Goal: Transaction & Acquisition: Purchase product/service

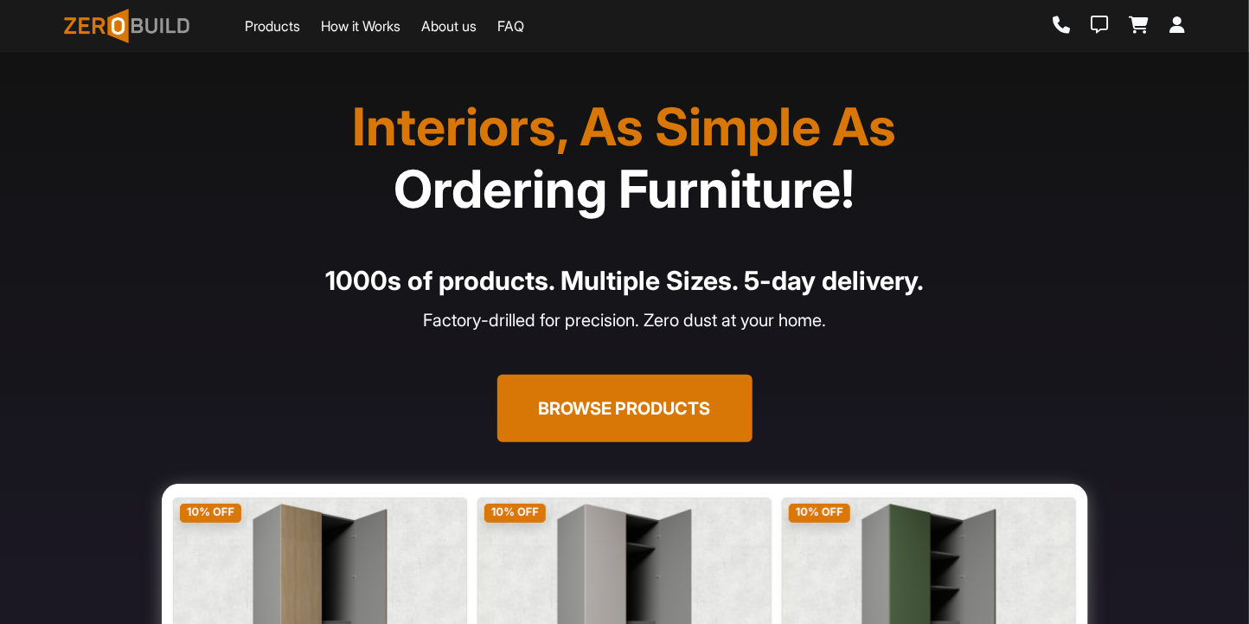
click at [251, 24] on link "Products" at bounding box center [272, 26] width 55 height 21
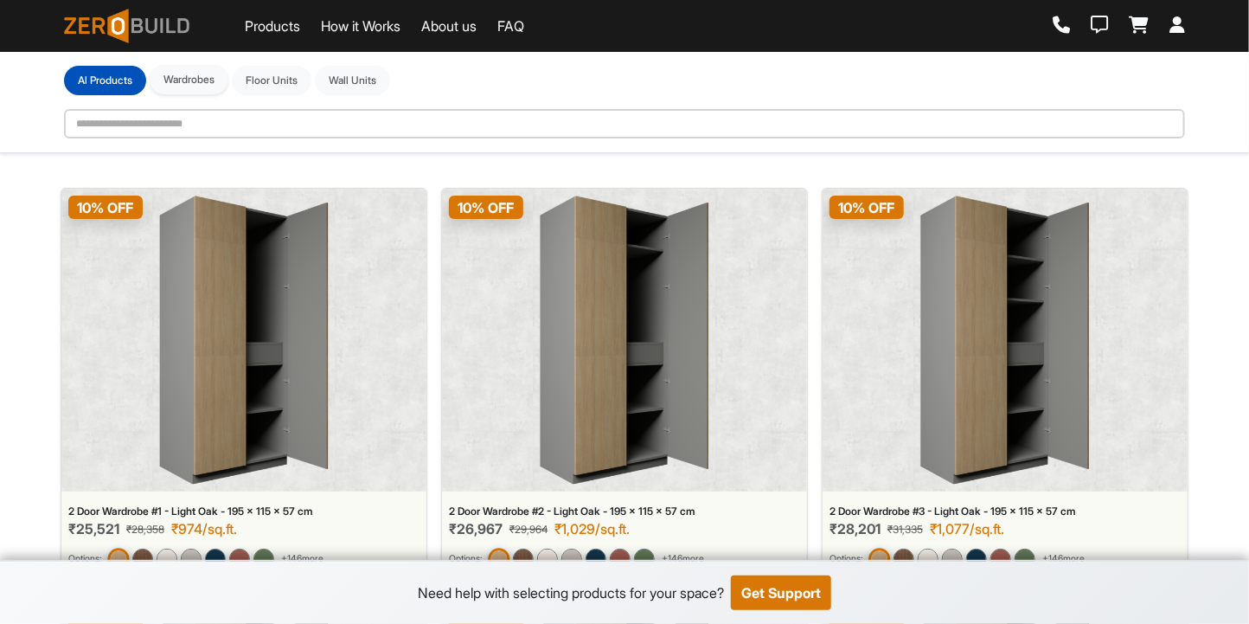
click at [223, 89] on button "Wardrobes" at bounding box center [189, 79] width 79 height 29
click at [263, 102] on div "**********" at bounding box center [625, 102] width 1142 height 73
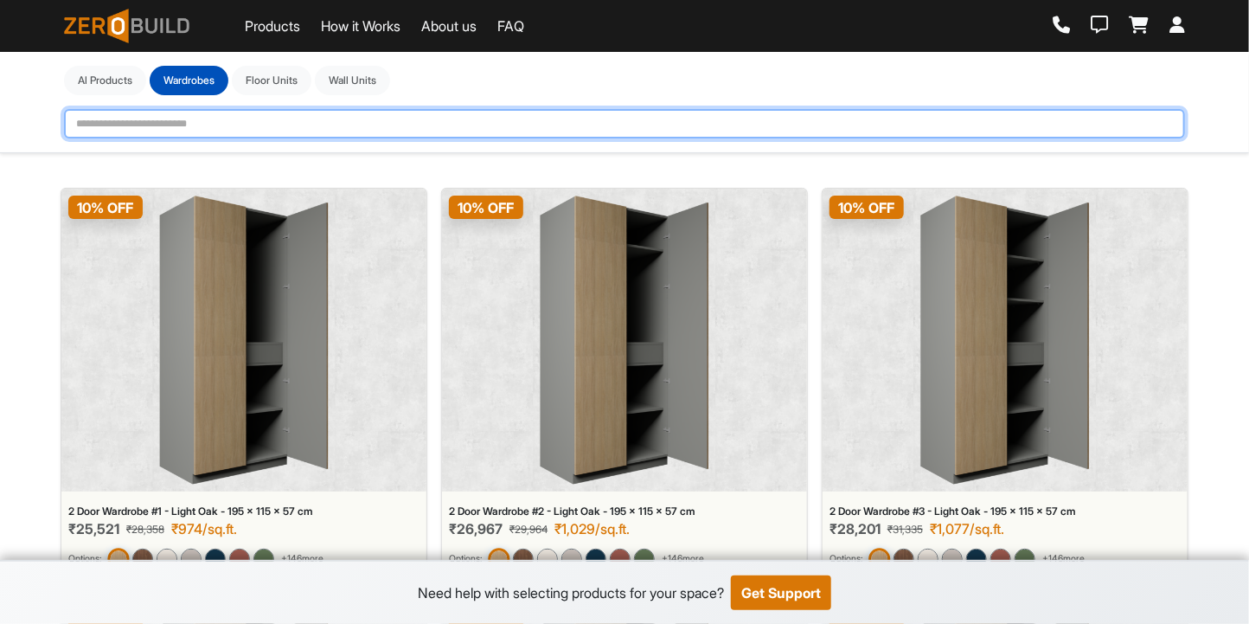
click at [284, 113] on input "text" at bounding box center [624, 123] width 1121 height 29
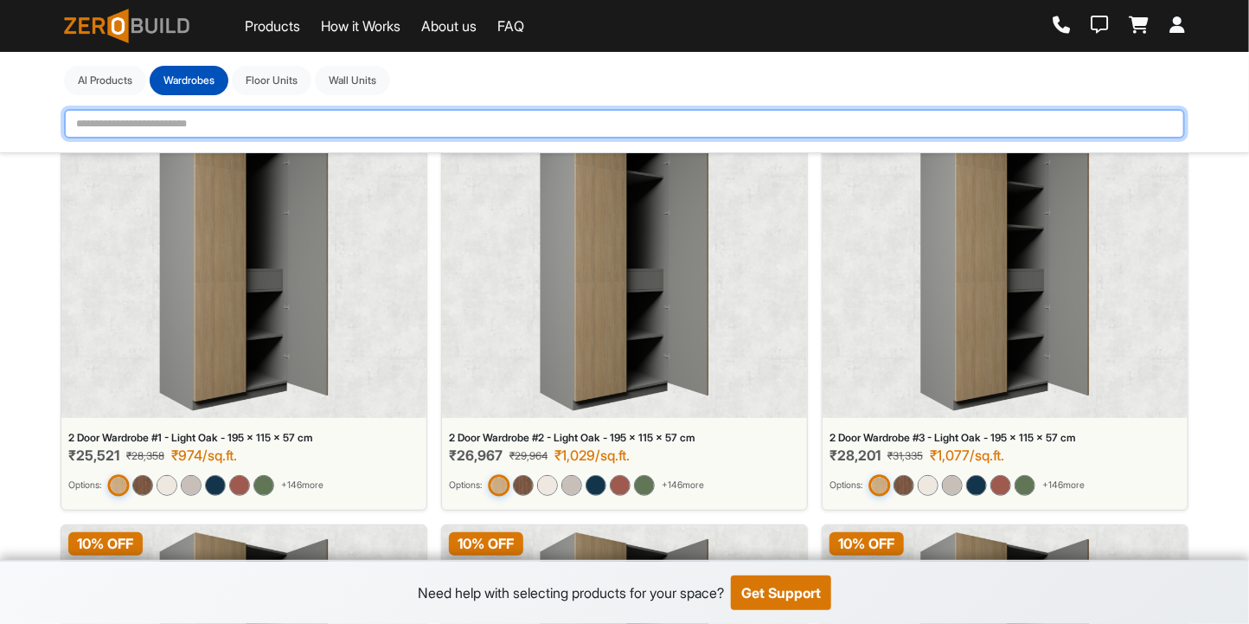
scroll to position [80, 0]
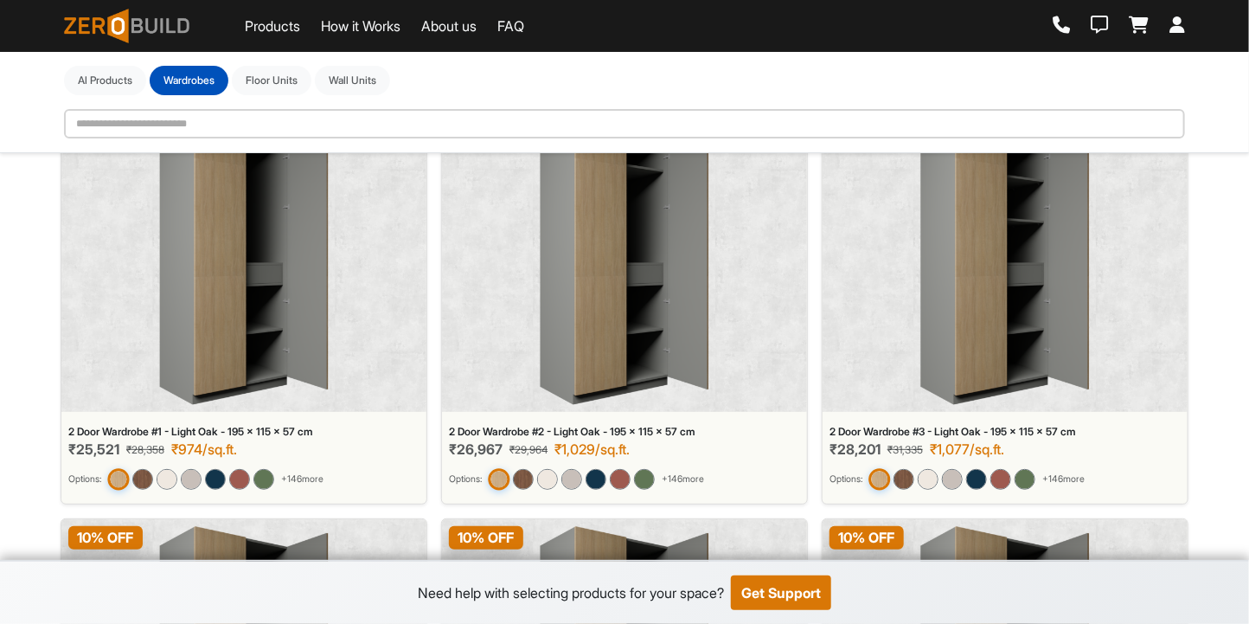
click at [968, 315] on img at bounding box center [1005, 260] width 170 height 289
